Goal: Entertainment & Leisure: Consume media (video, audio)

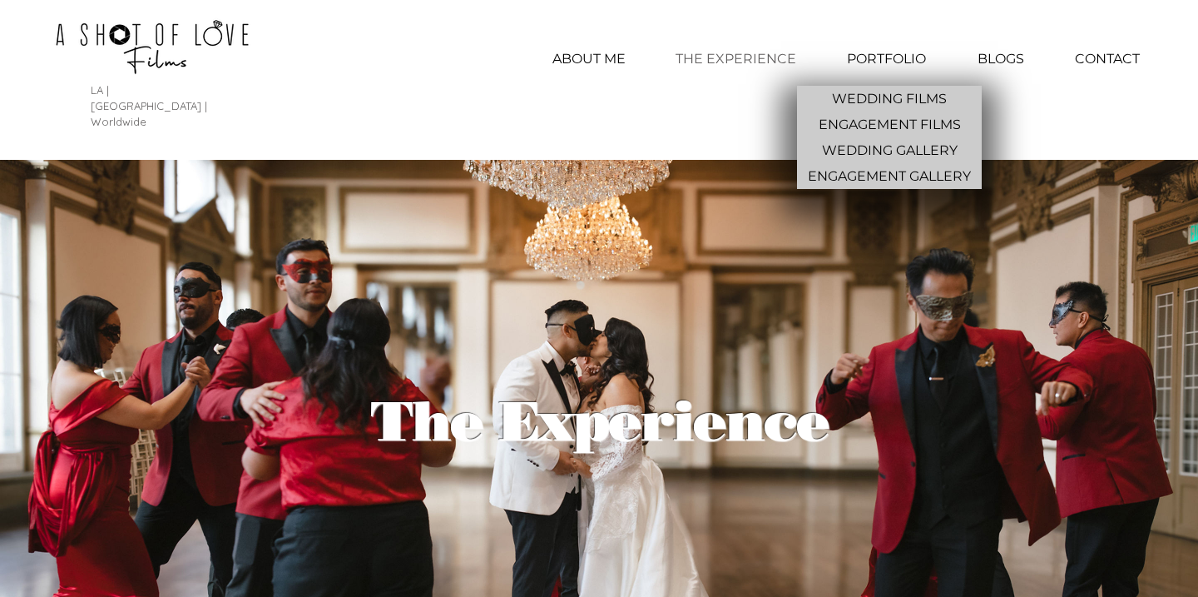
click at [900, 63] on p "PORTFOLIO" at bounding box center [887, 59] width 96 height 42
click at [878, 92] on p "WEDDING FILMS" at bounding box center [889, 99] width 128 height 26
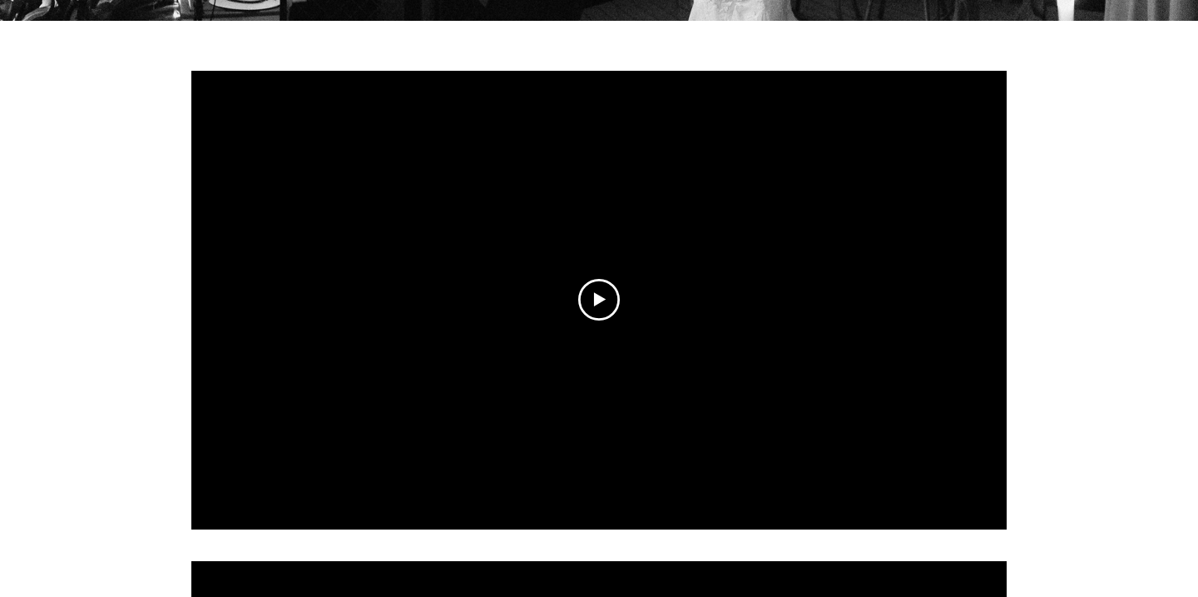
scroll to position [585, 0]
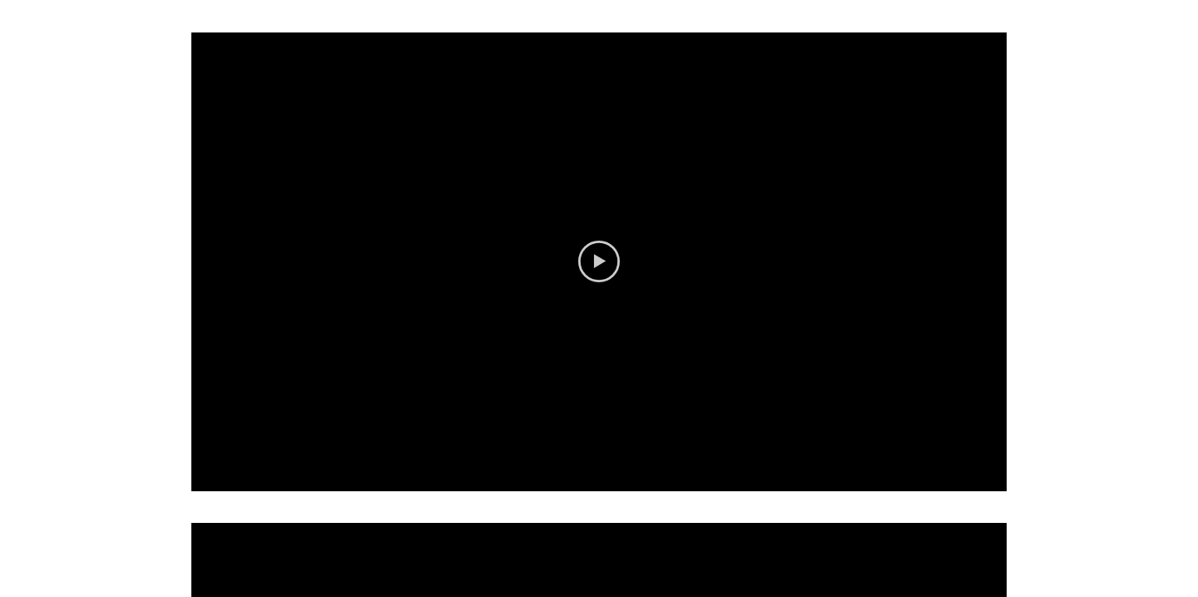
click at [602, 240] on icon "Play video" at bounding box center [599, 261] width 42 height 42
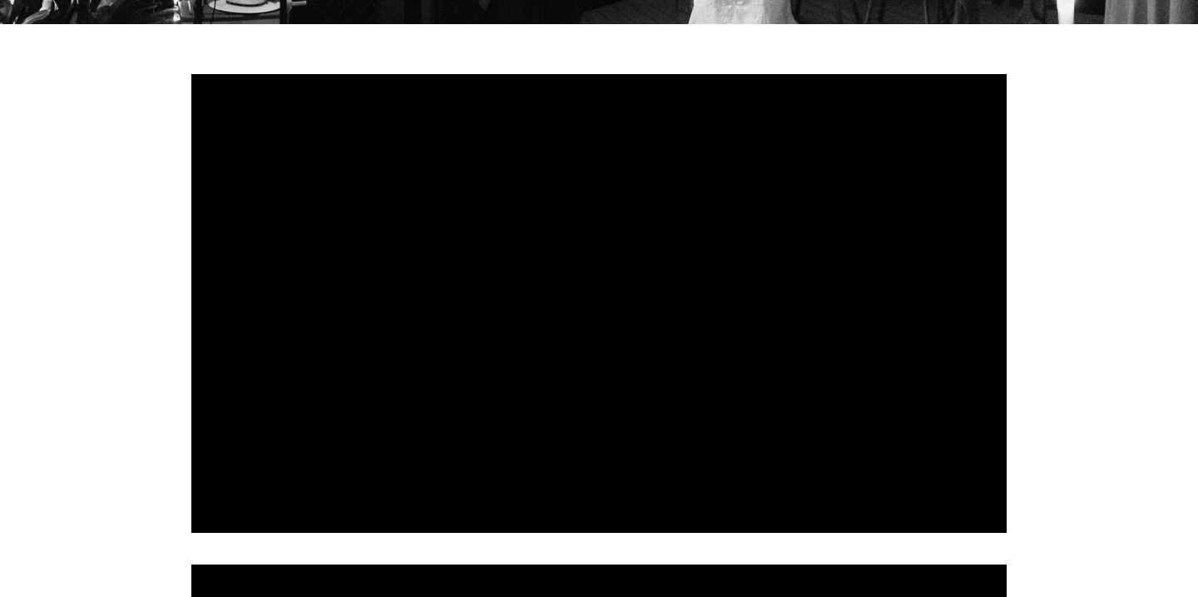
scroll to position [544, 0]
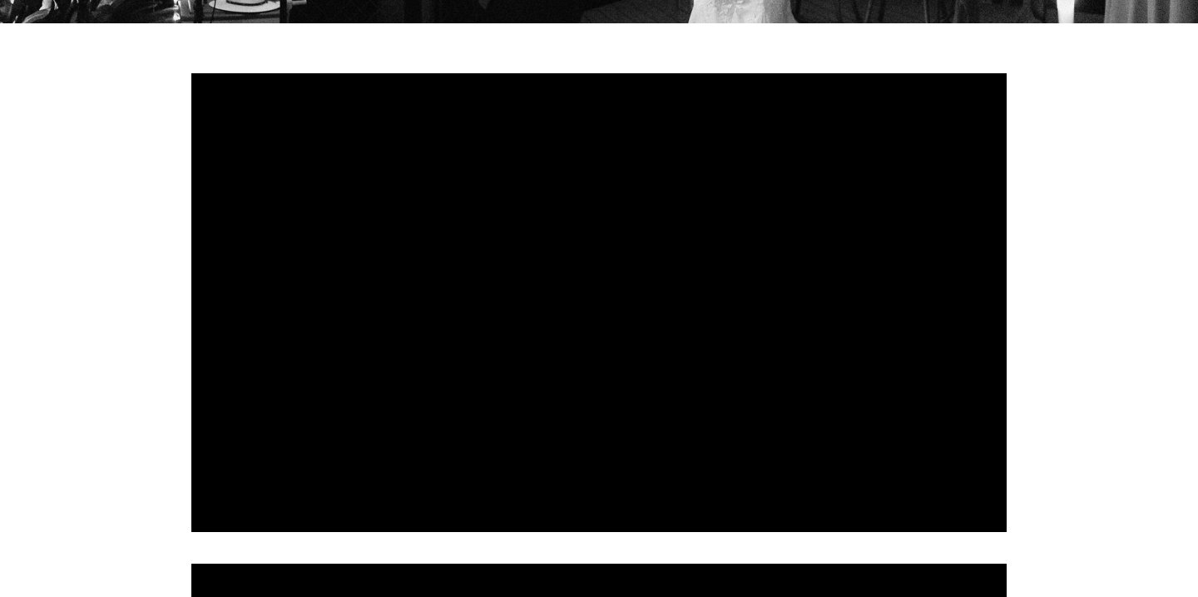
click at [479, 315] on div at bounding box center [598, 302] width 815 height 458
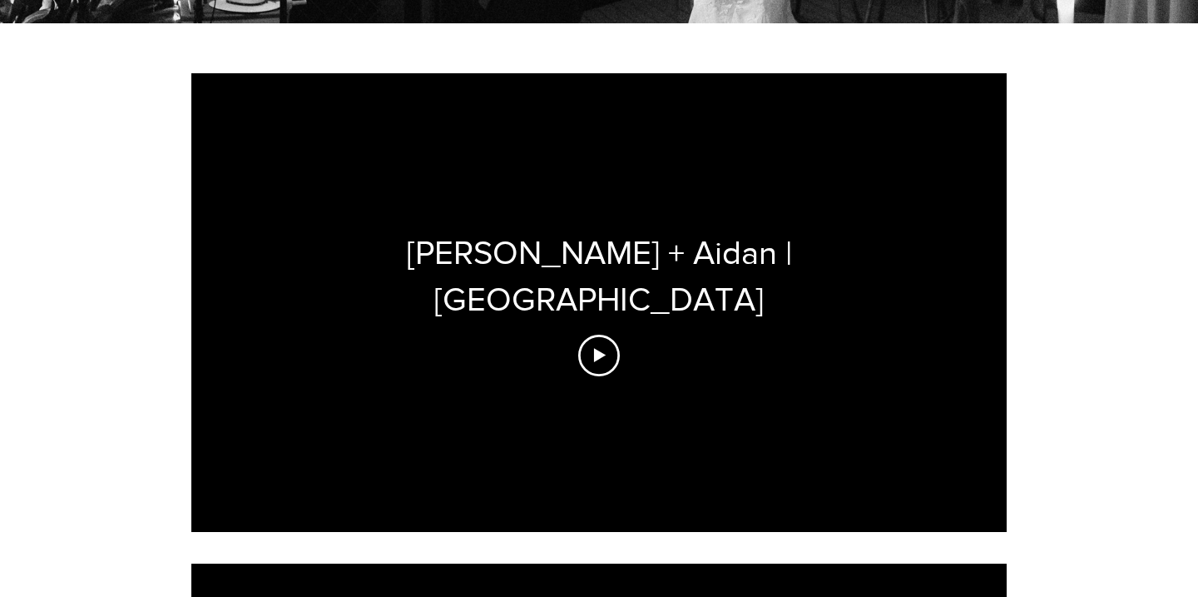
click at [522, 319] on div "[PERSON_NAME] + Aidan | [GEOGRAPHIC_DATA]" at bounding box center [598, 302] width 815 height 458
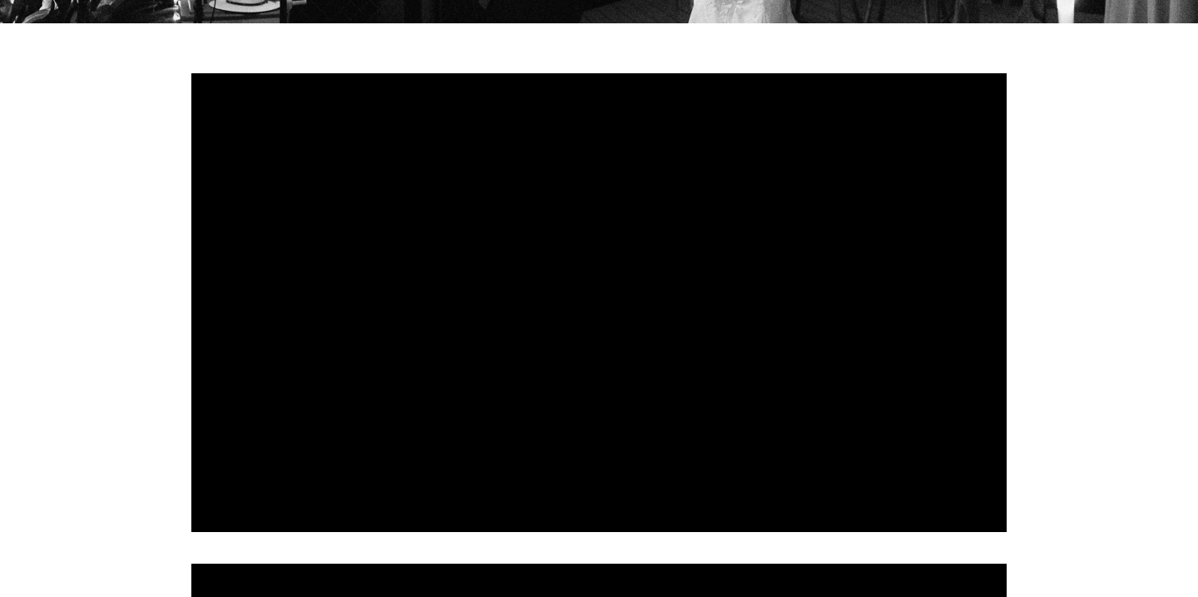
click at [524, 279] on div at bounding box center [598, 302] width 815 height 458
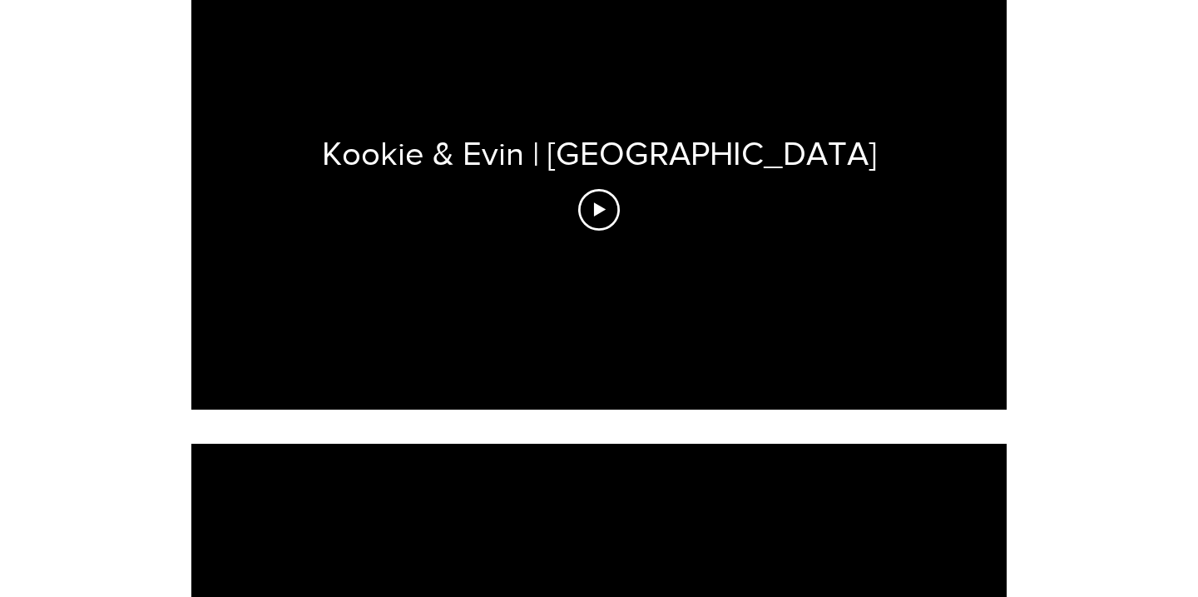
click at [622, 198] on div "Kookie & Evin | [GEOGRAPHIC_DATA]" at bounding box center [598, 180] width 815 height 458
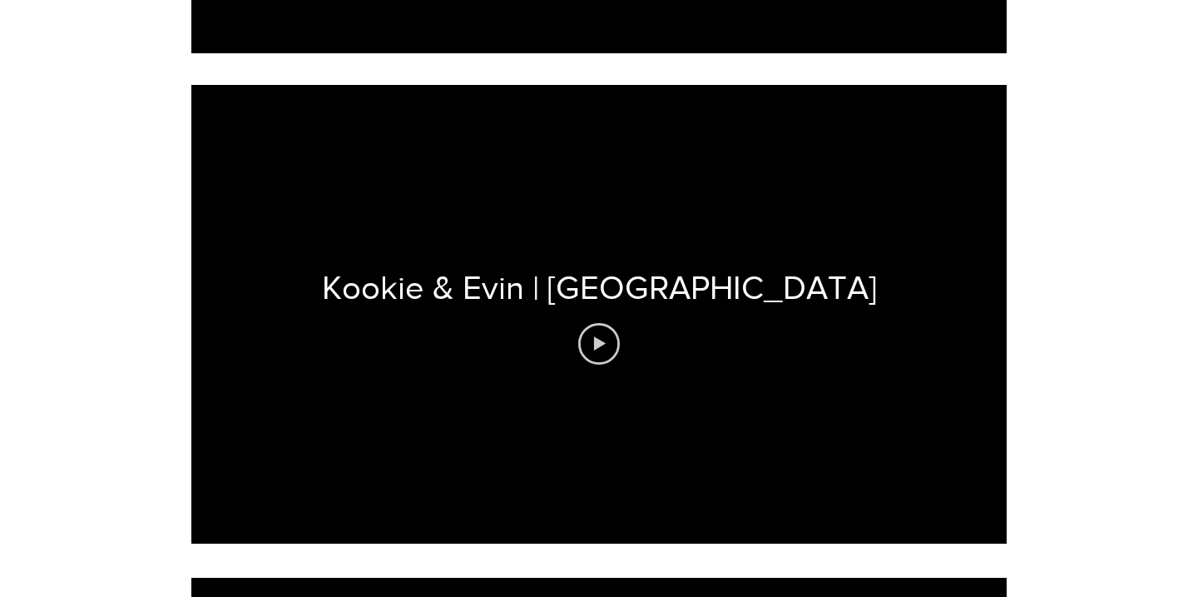
scroll to position [1022, 0]
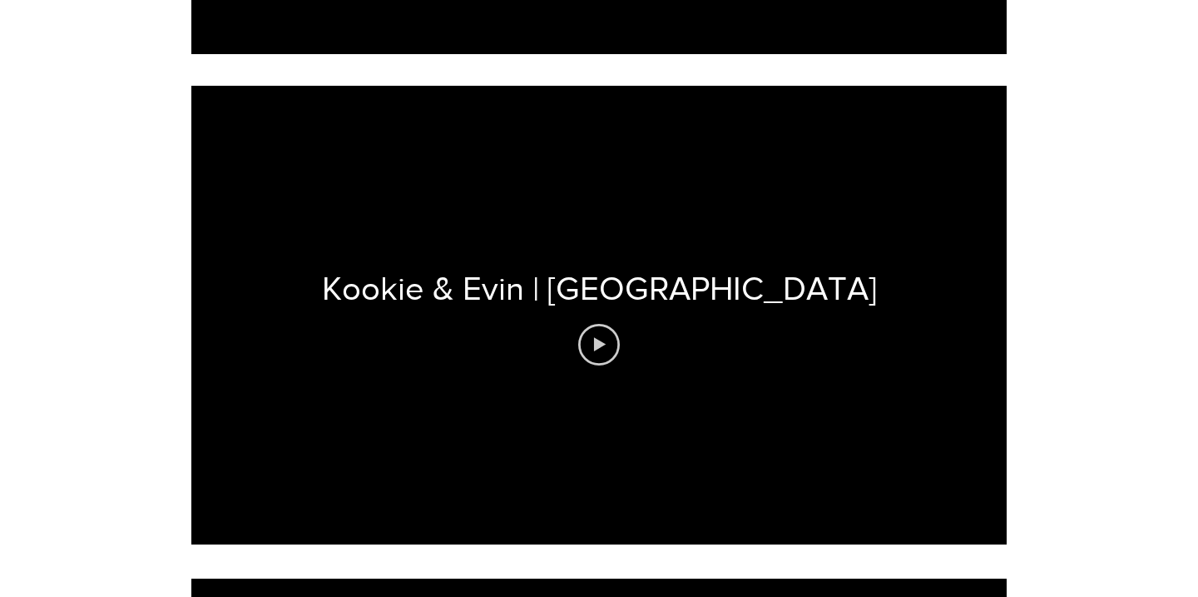
click at [599, 324] on icon "Play video" at bounding box center [599, 345] width 42 height 42
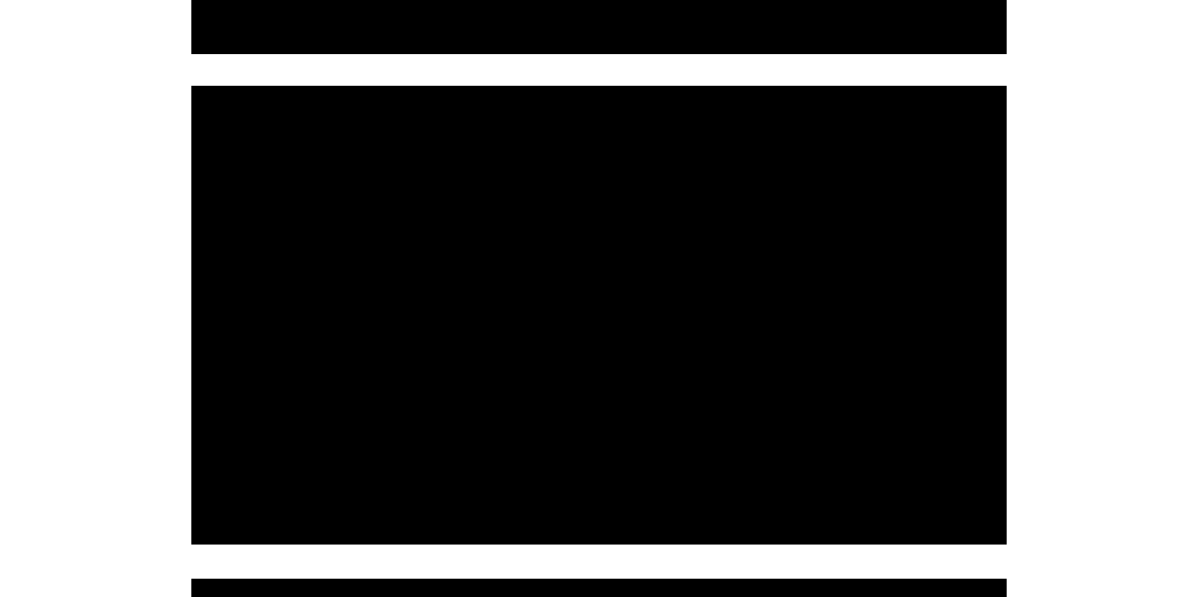
click at [609, 285] on div at bounding box center [598, 315] width 815 height 458
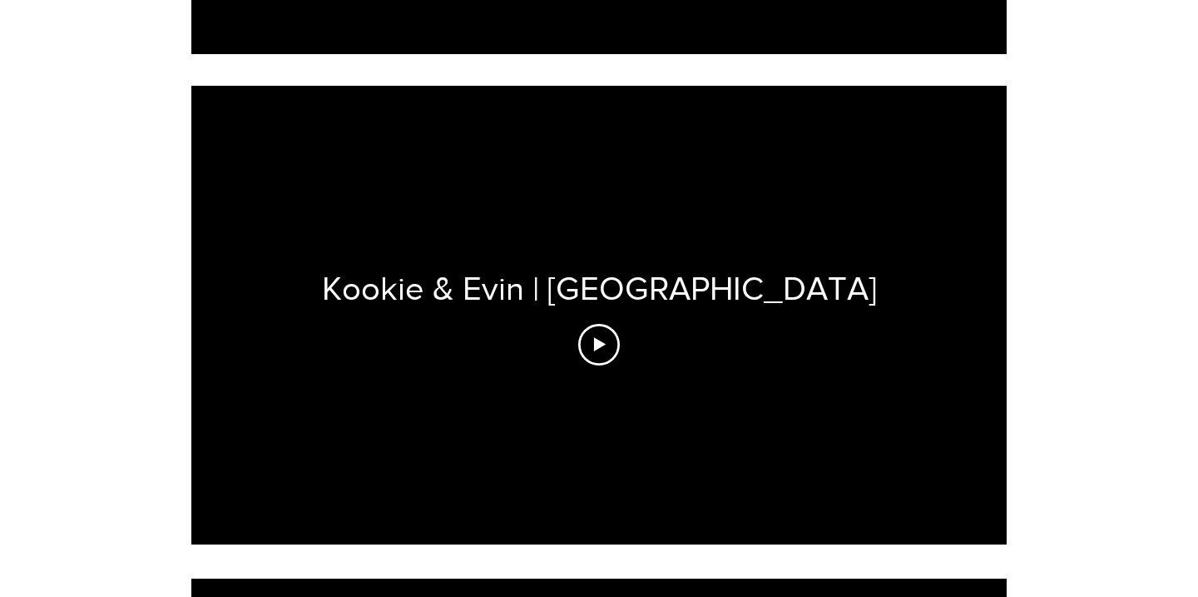
click at [609, 285] on div "Kookie & Evin | [GEOGRAPHIC_DATA]" at bounding box center [598, 315] width 815 height 458
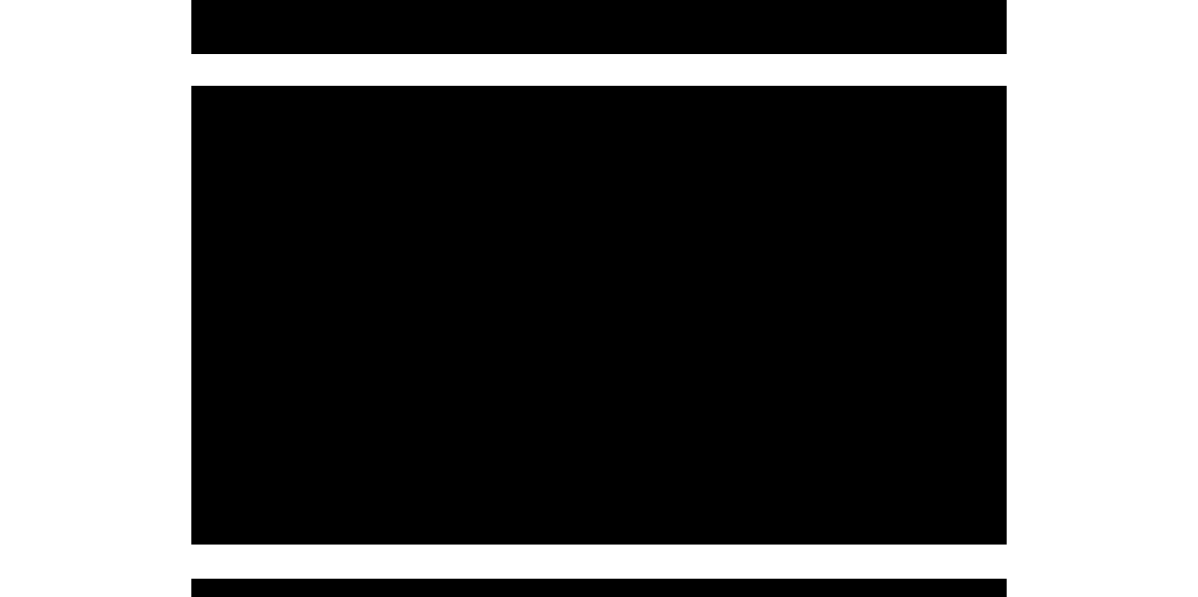
click at [609, 285] on div at bounding box center [598, 315] width 815 height 458
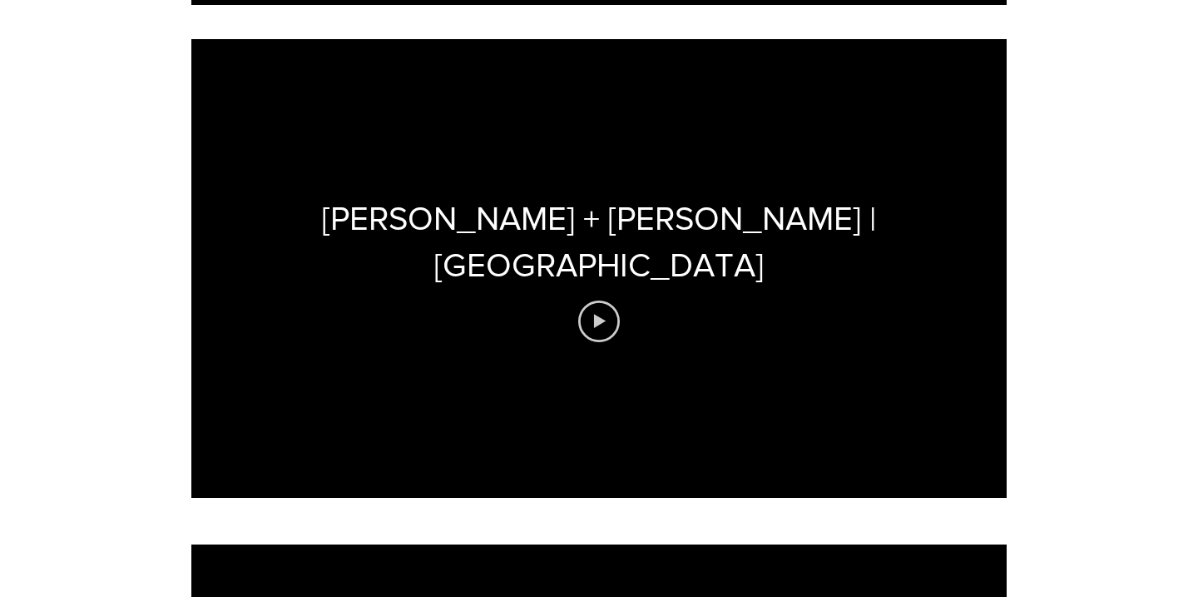
scroll to position [1560, 0]
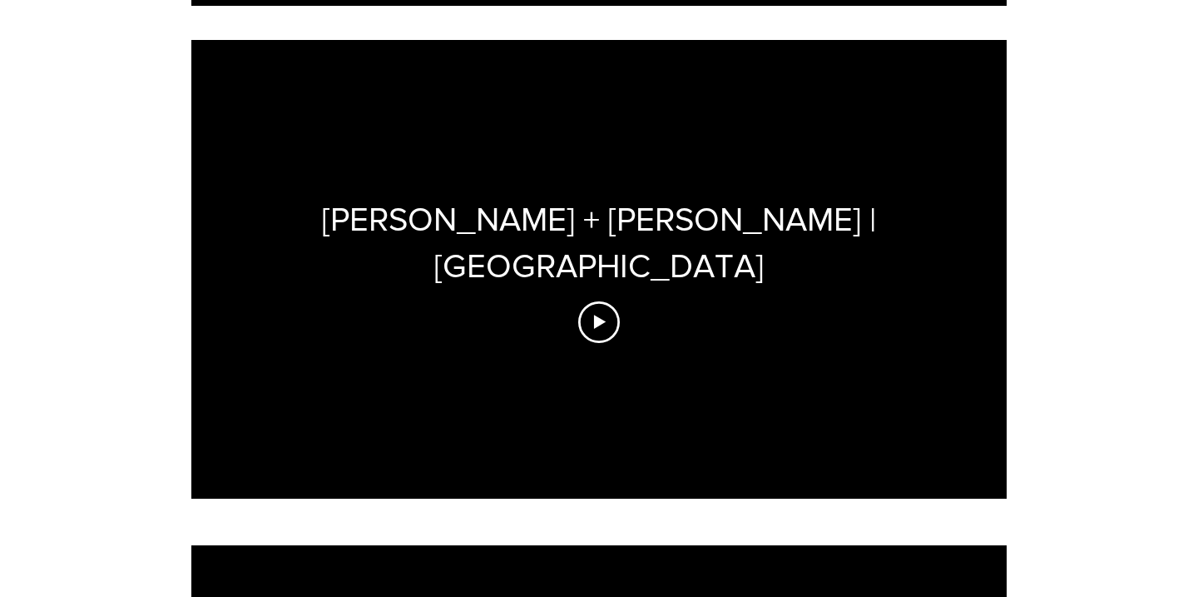
click at [609, 243] on div "[PERSON_NAME] + [PERSON_NAME] | [GEOGRAPHIC_DATA]" at bounding box center [598, 269] width 815 height 458
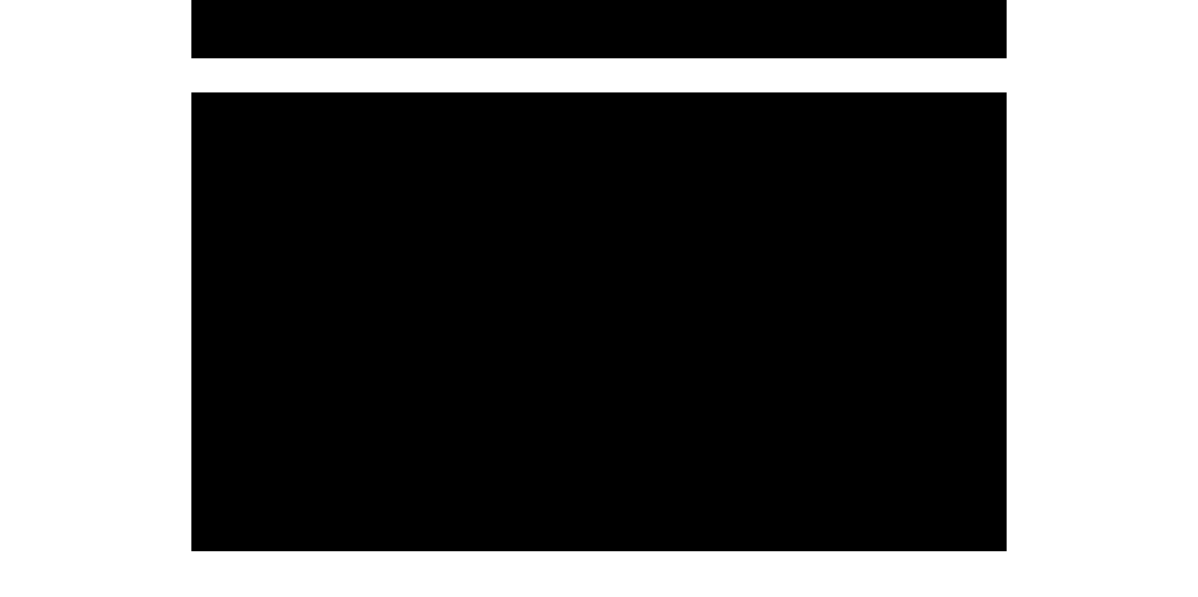
scroll to position [1514, 0]
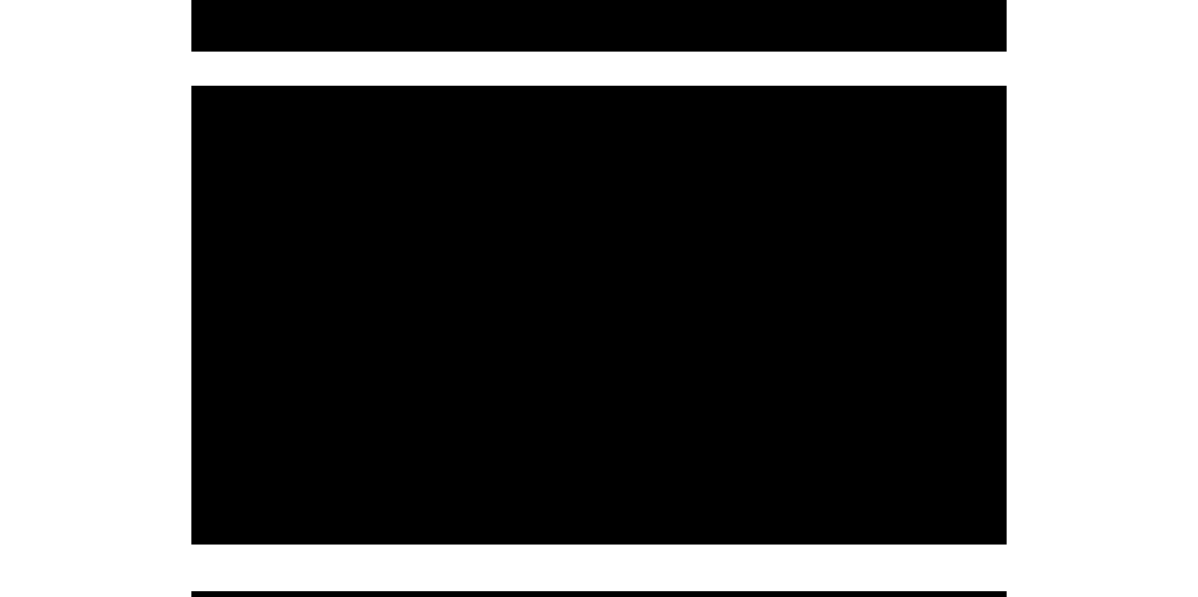
click at [685, 304] on div at bounding box center [598, 315] width 815 height 458
